Goal: Information Seeking & Learning: Learn about a topic

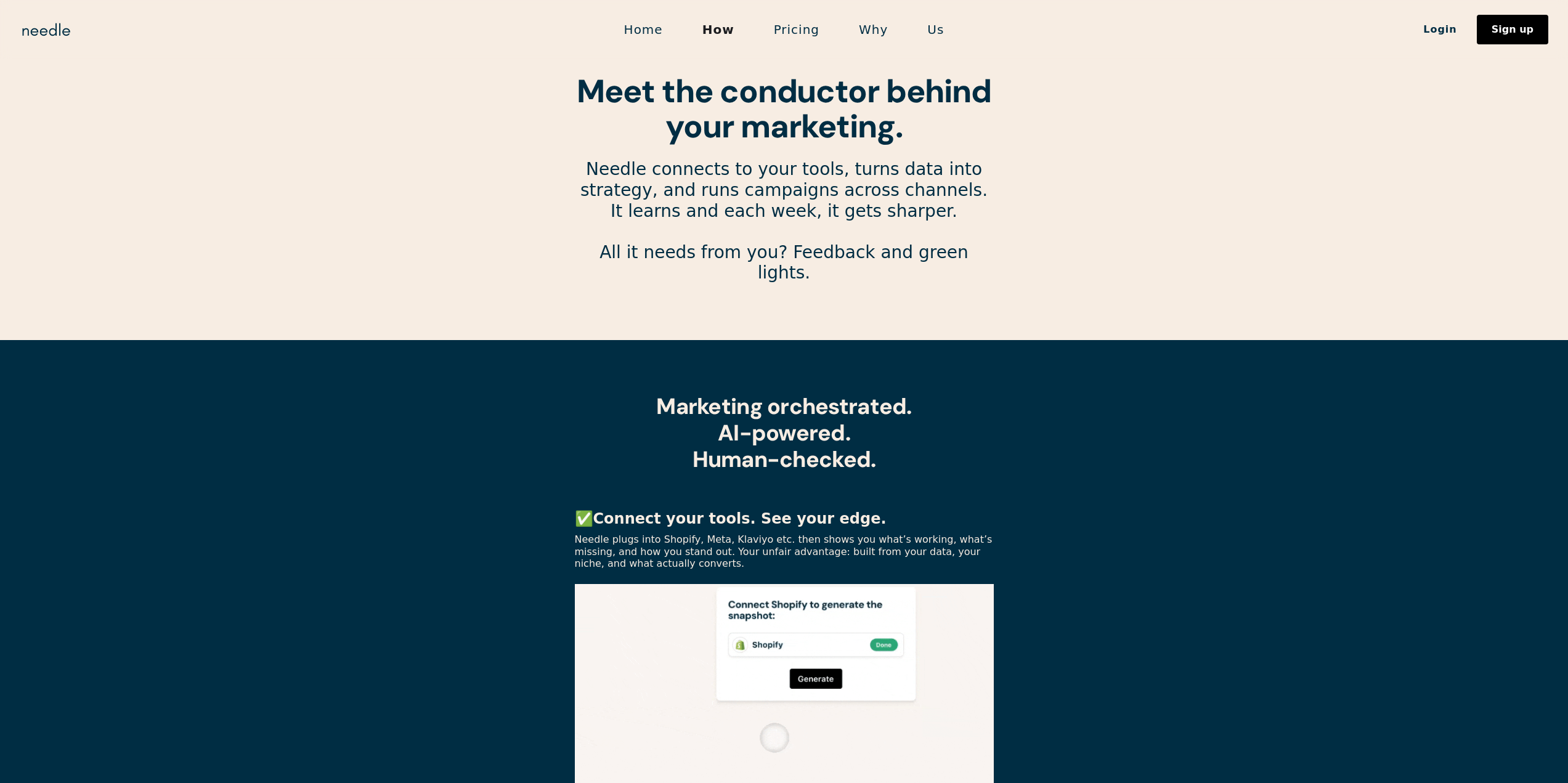
click at [937, 28] on link "Us" at bounding box center [935, 29] width 56 height 26
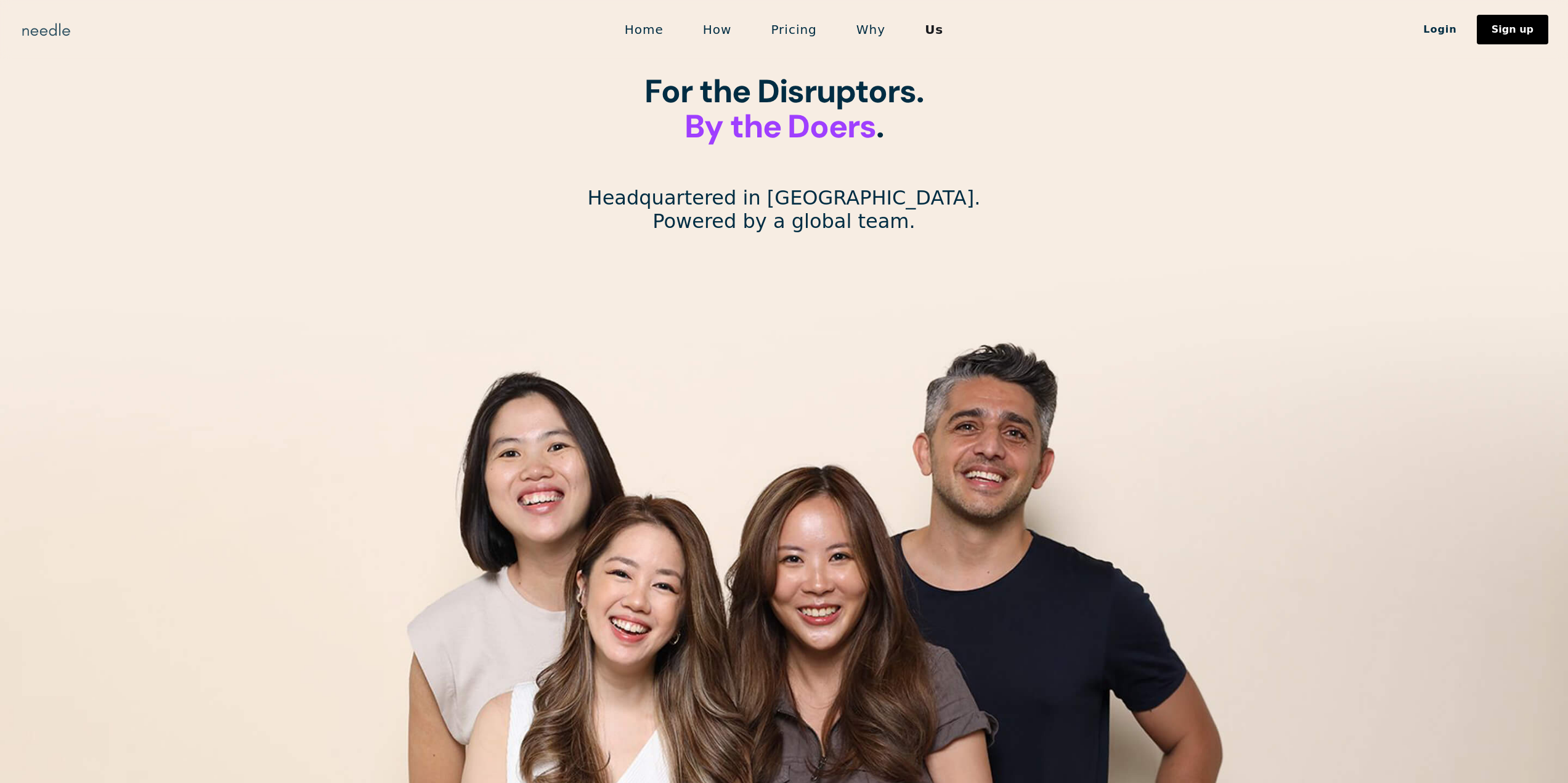
click at [42, 33] on img "home" at bounding box center [46, 29] width 53 height 19
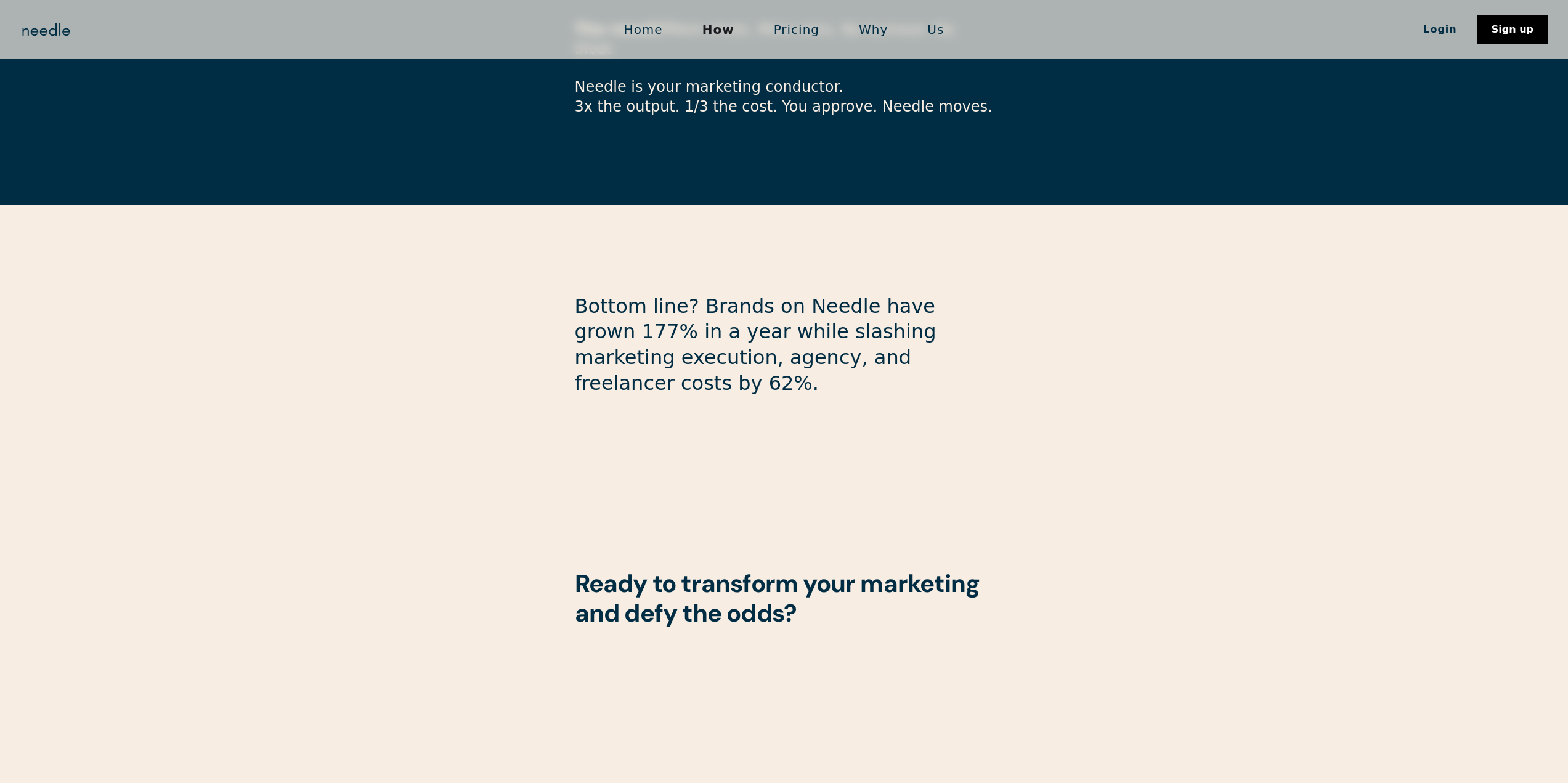
scroll to position [3036, 0]
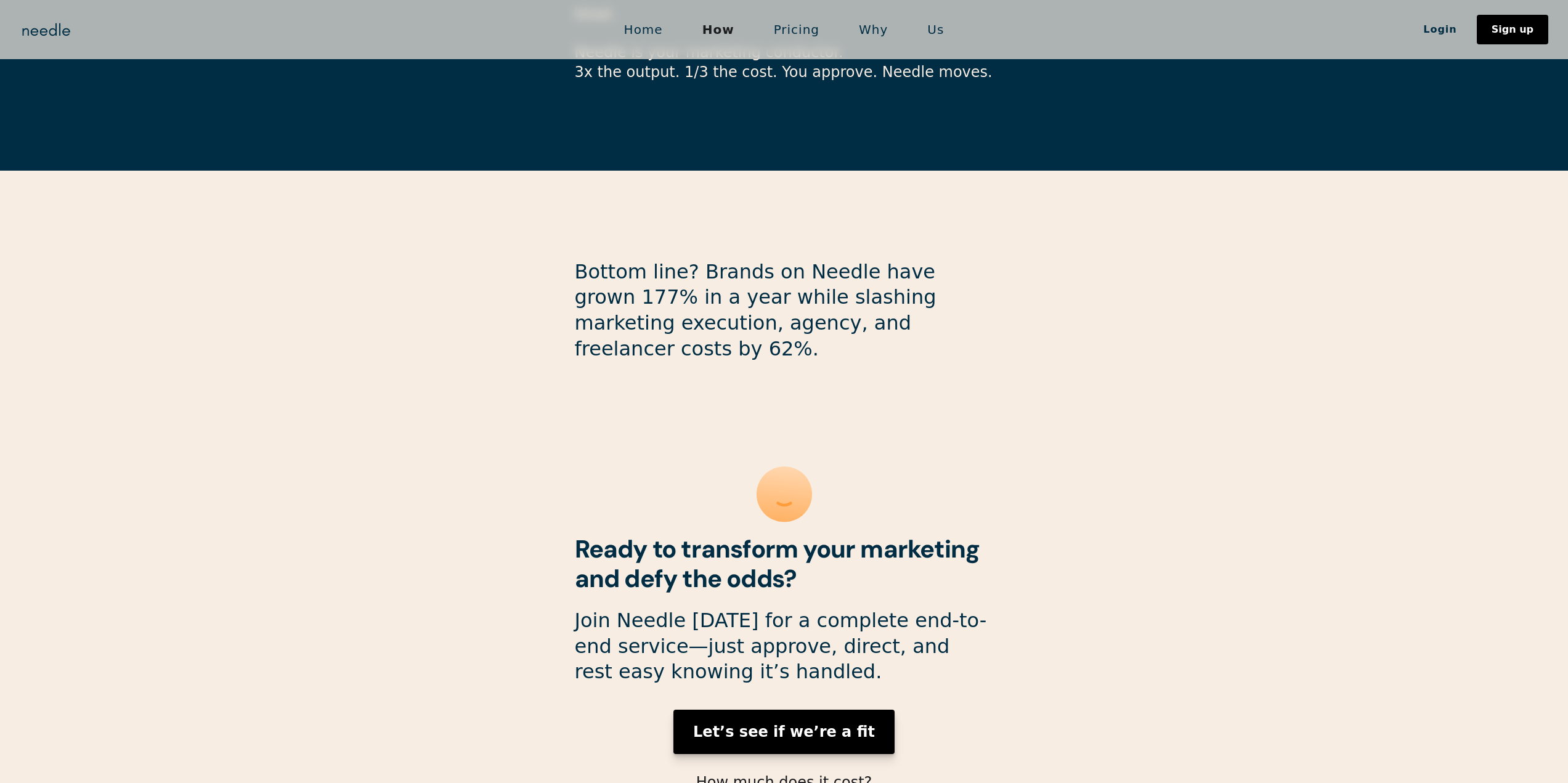
click at [801, 723] on strong "Let’s see if we’re a fit" at bounding box center [784, 731] width 182 height 17
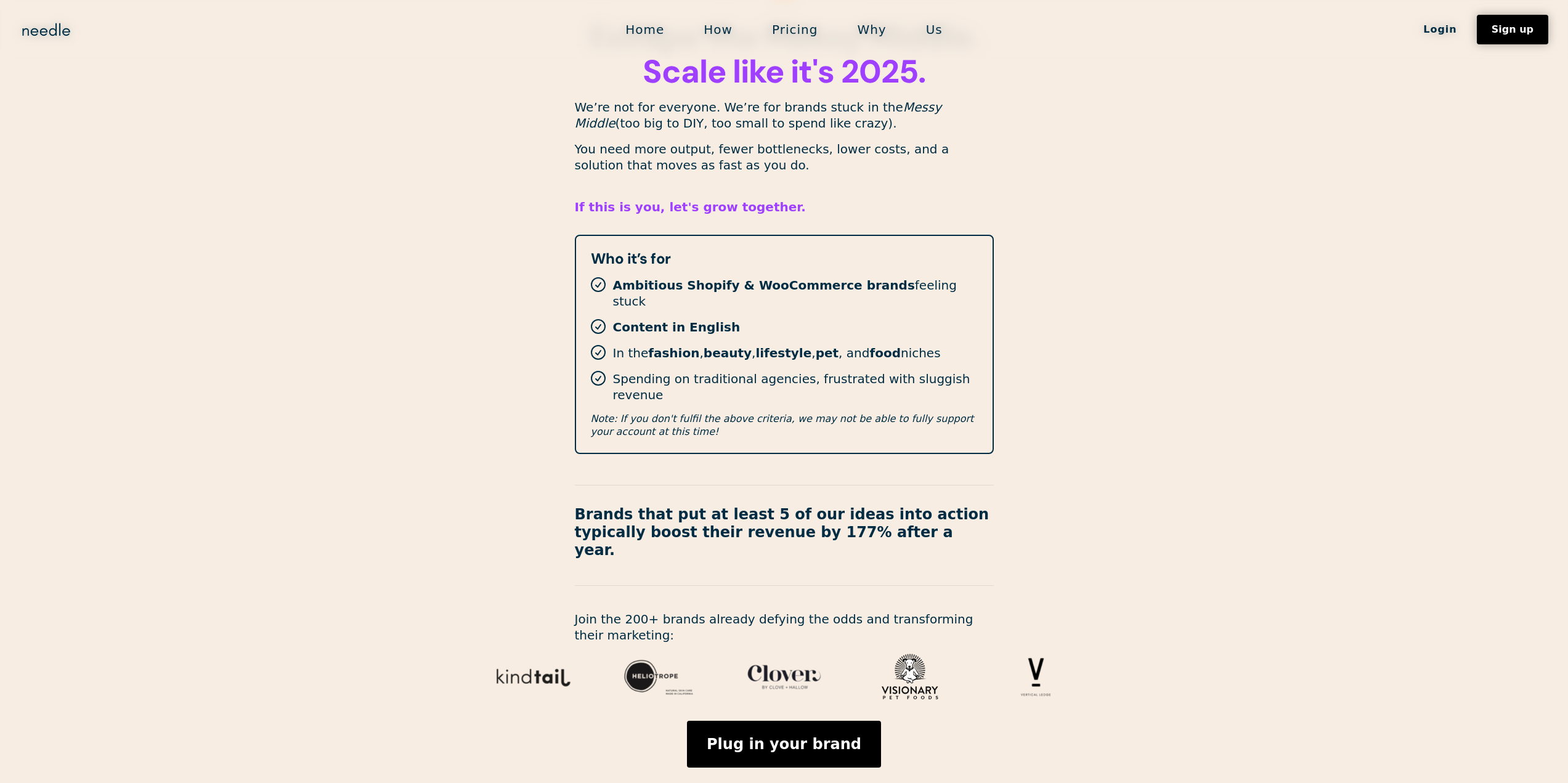
scroll to position [158, 0]
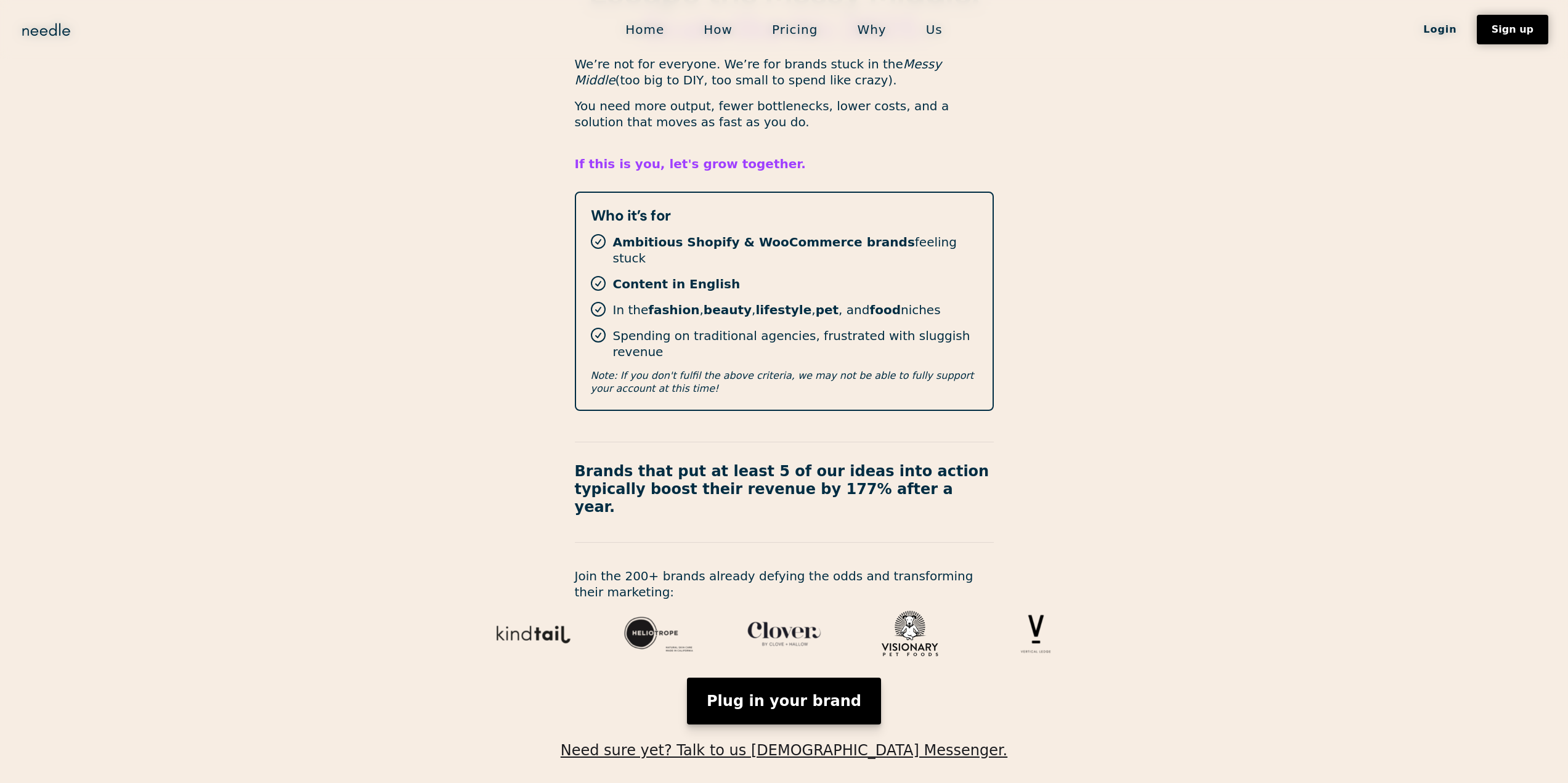
click at [812, 678] on link "Plug in your brand" at bounding box center [784, 701] width 194 height 47
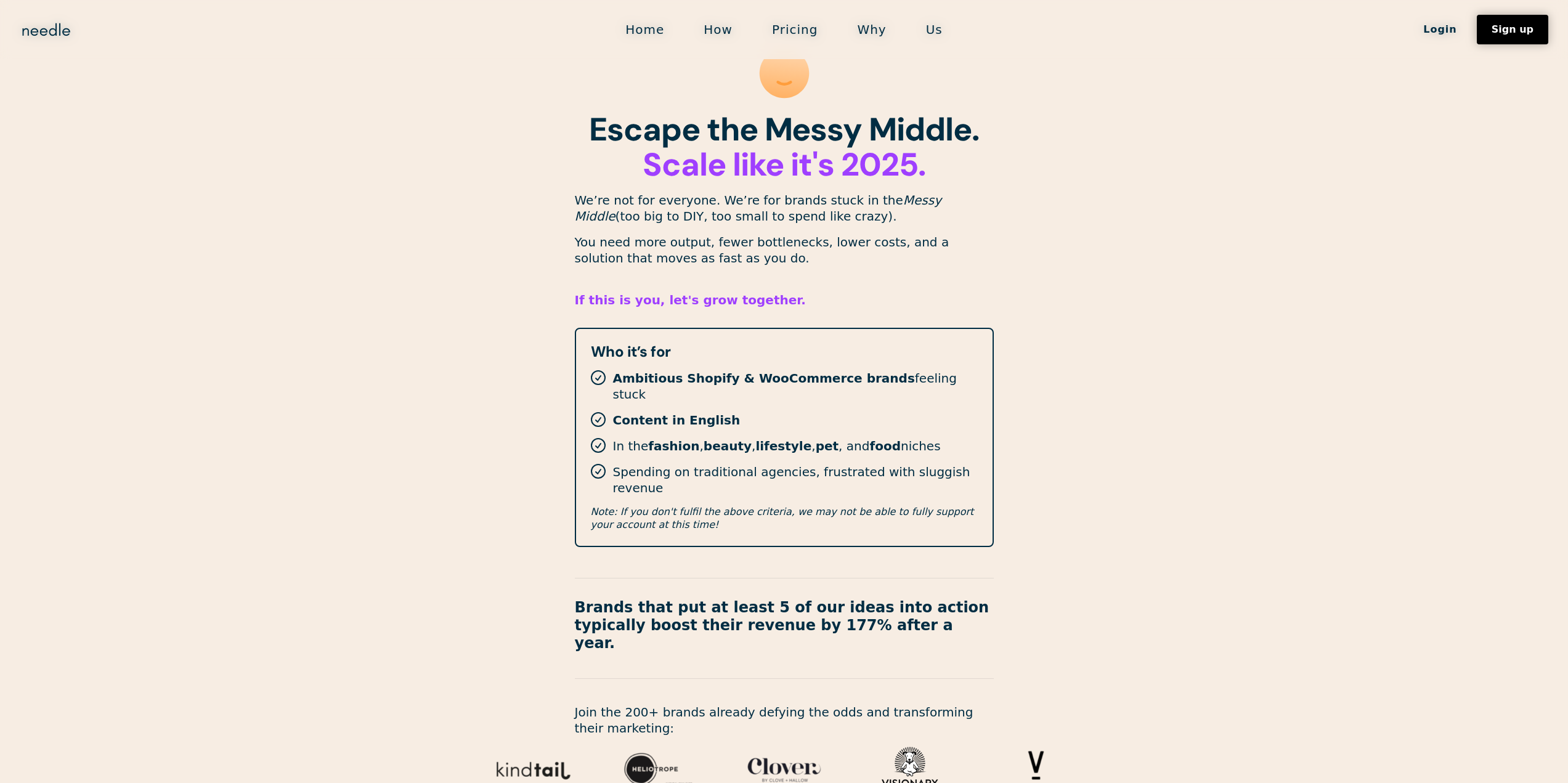
scroll to position [0, 0]
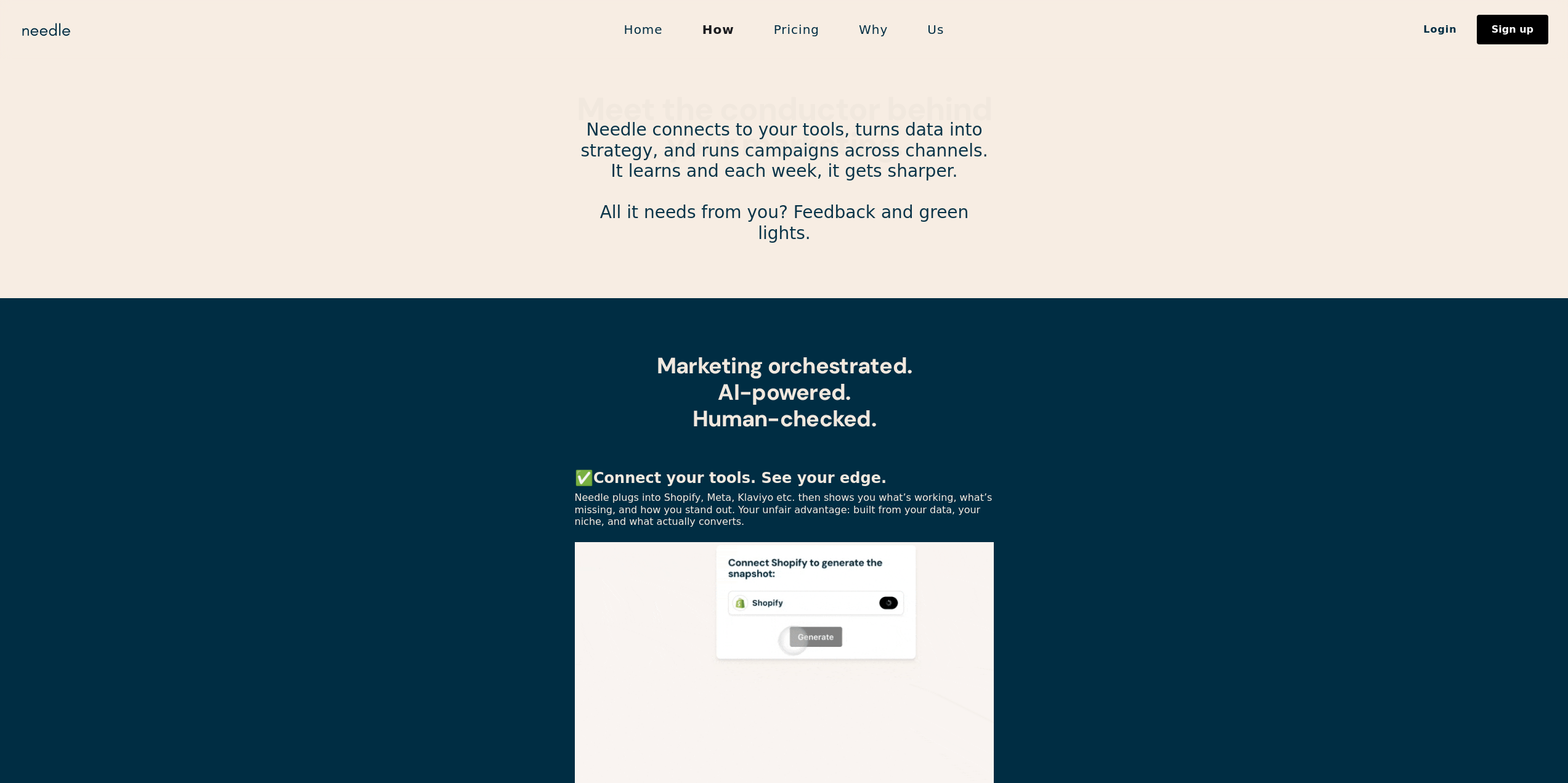
scroll to position [17, 0]
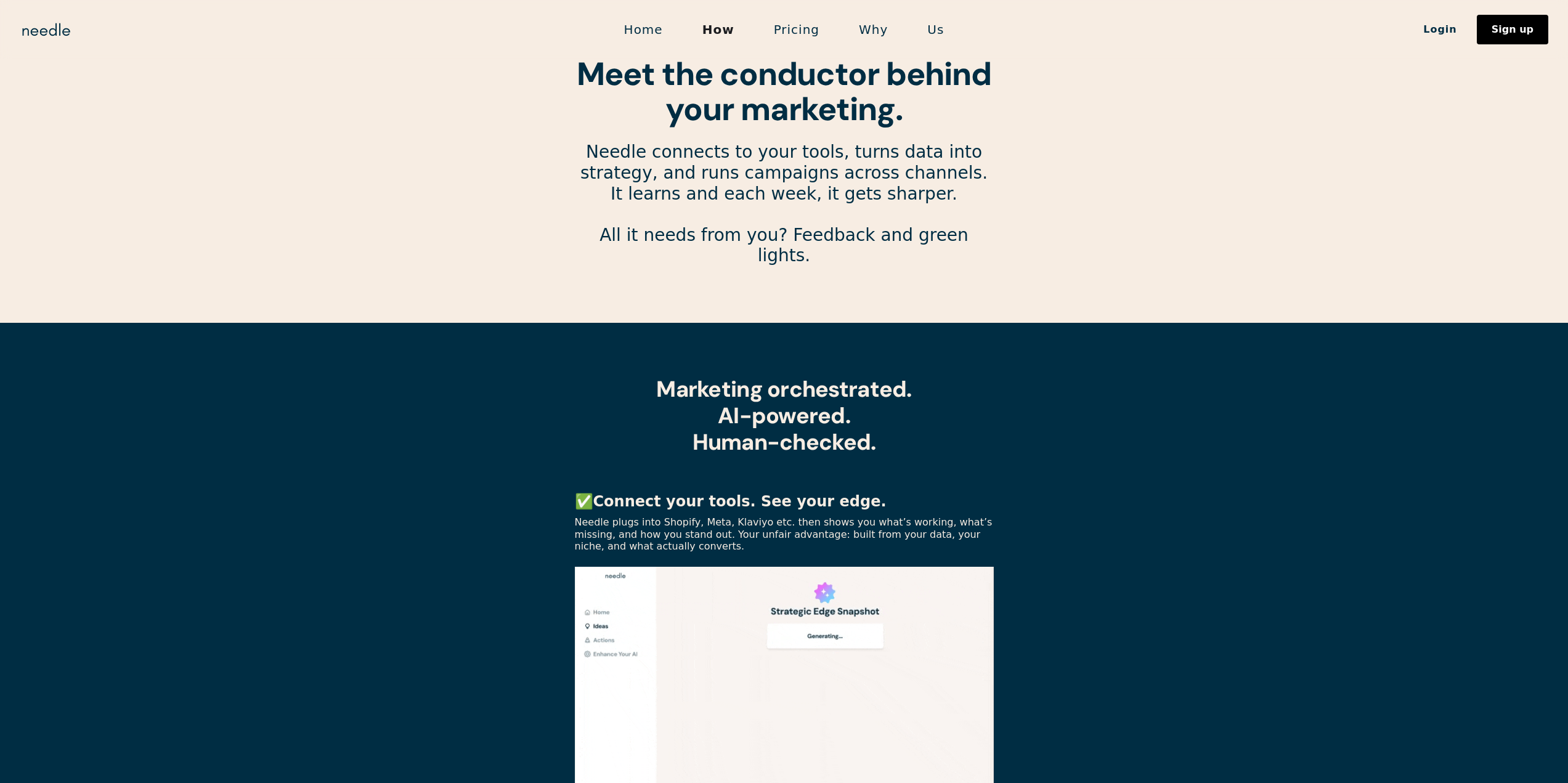
click at [789, 40] on link "Pricing" at bounding box center [796, 29] width 85 height 26
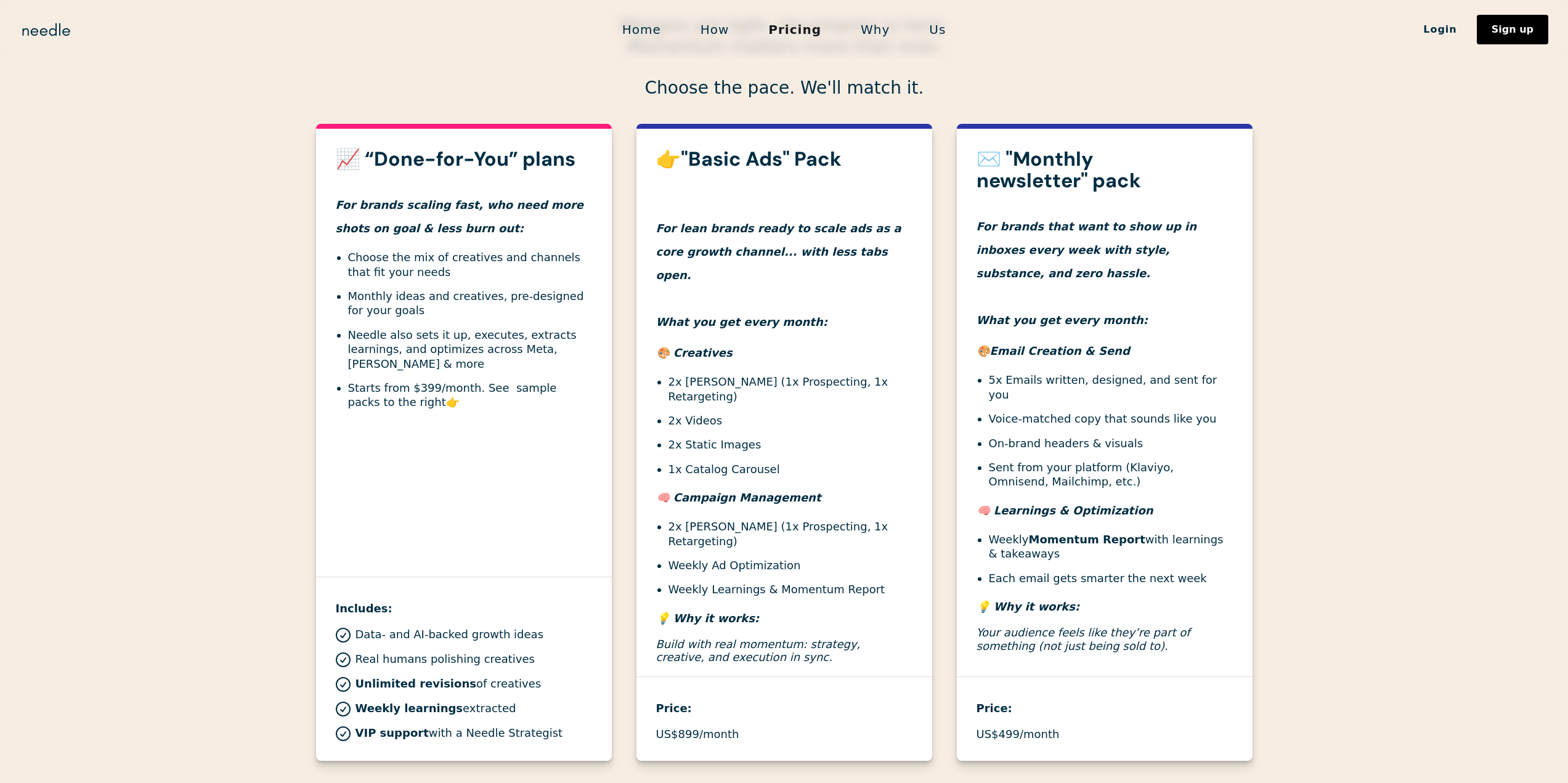
scroll to position [431, 0]
